Goal: Task Accomplishment & Management: Complete application form

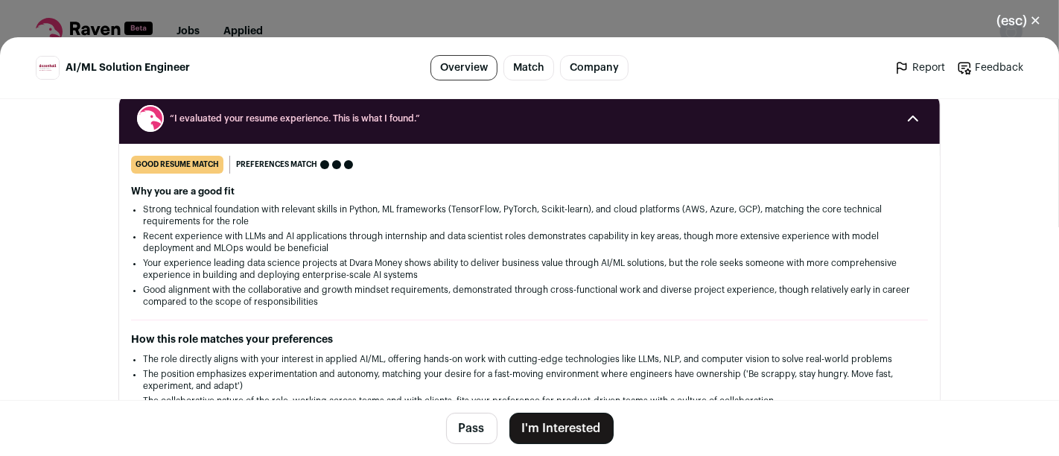
scroll to position [176, 0]
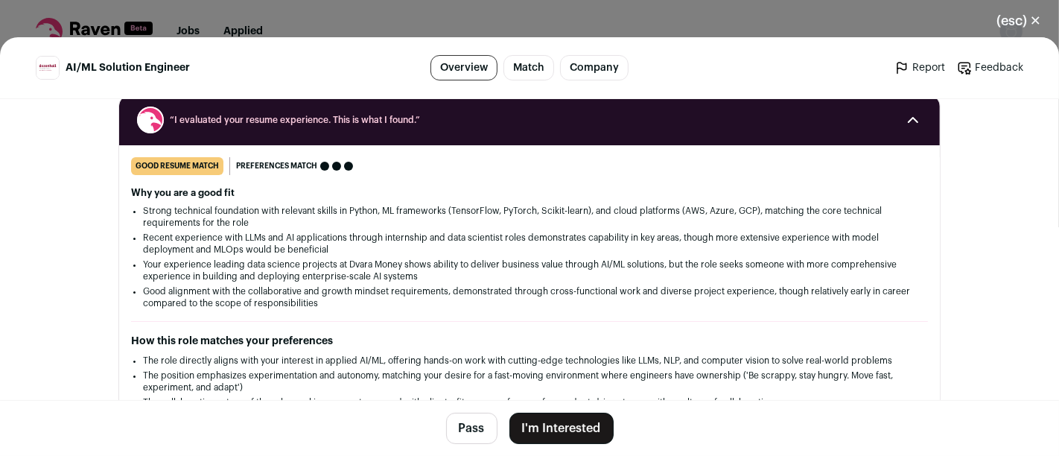
click at [548, 424] on button "I'm Interested" at bounding box center [561, 427] width 104 height 31
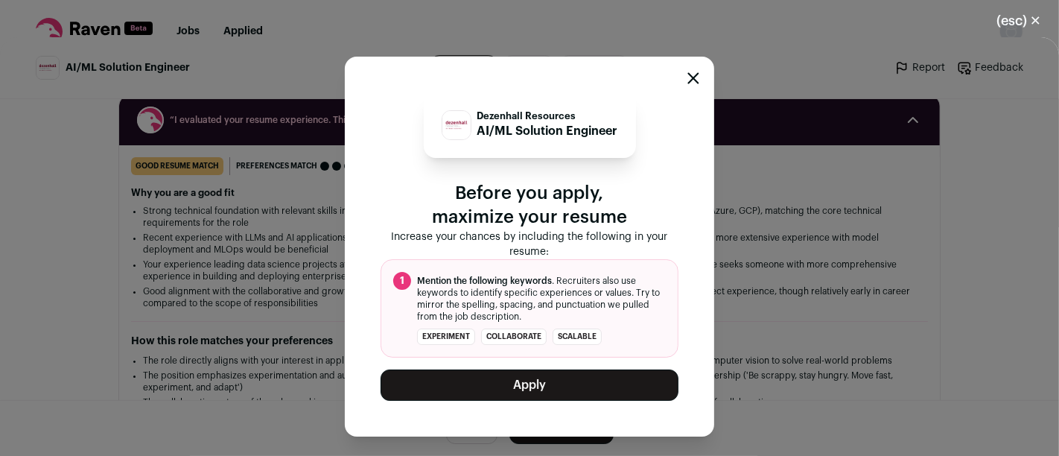
click at [588, 387] on button "Apply" at bounding box center [529, 384] width 298 height 31
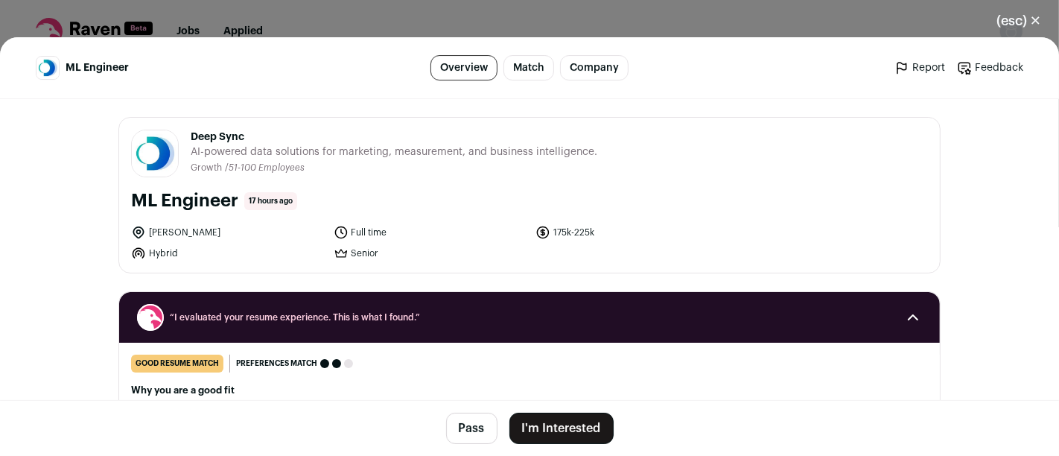
click at [567, 425] on button "I'm Interested" at bounding box center [561, 427] width 104 height 31
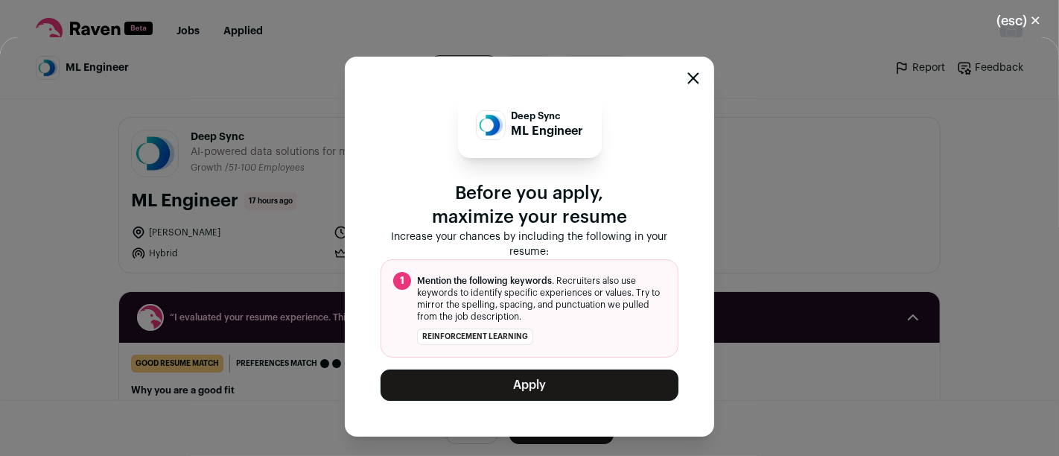
click at [567, 392] on button "Apply" at bounding box center [529, 384] width 298 height 31
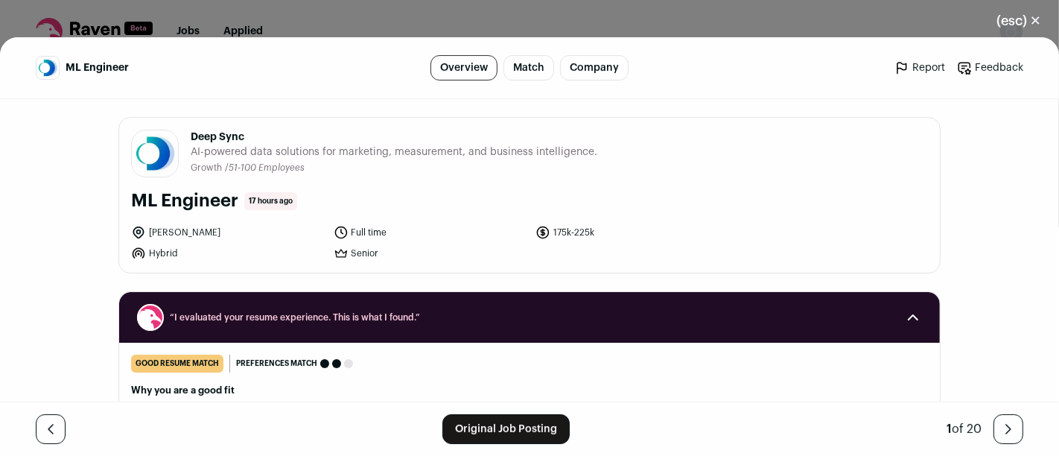
click at [1035, 20] on button "(esc) ✕" at bounding box center [1018, 20] width 80 height 33
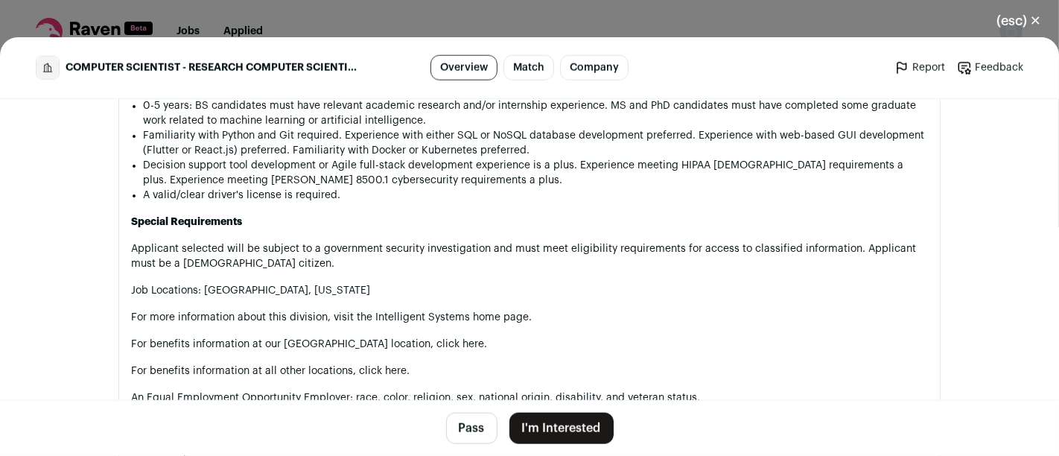
scroll to position [1350, 0]
